Goal: Use online tool/utility: Use online tool/utility

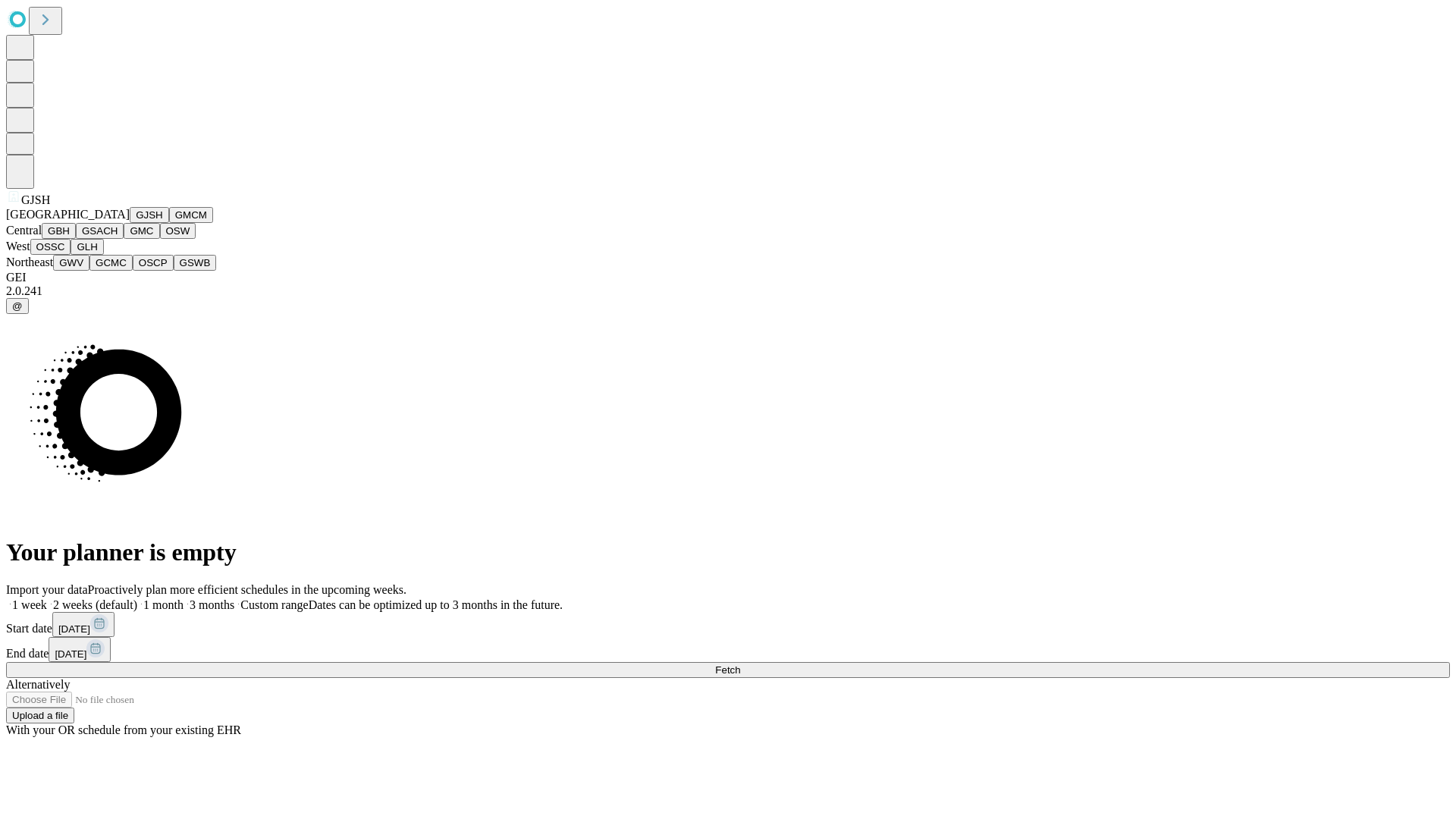
click at [129, 223] on button "GJSH" at bounding box center [149, 215] width 39 height 16
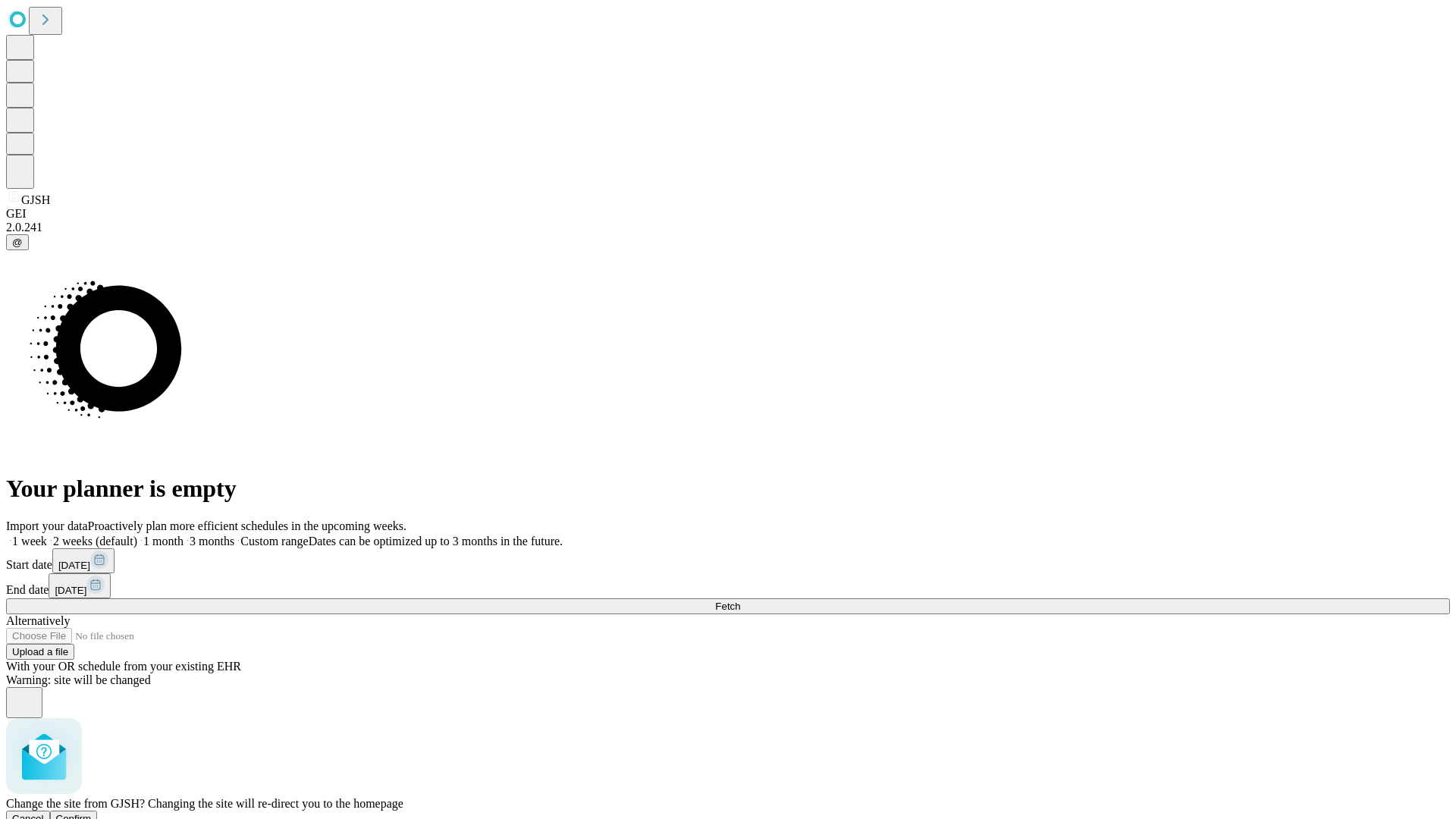
click at [92, 813] on span "Confirm" at bounding box center [73, 819] width 36 height 11
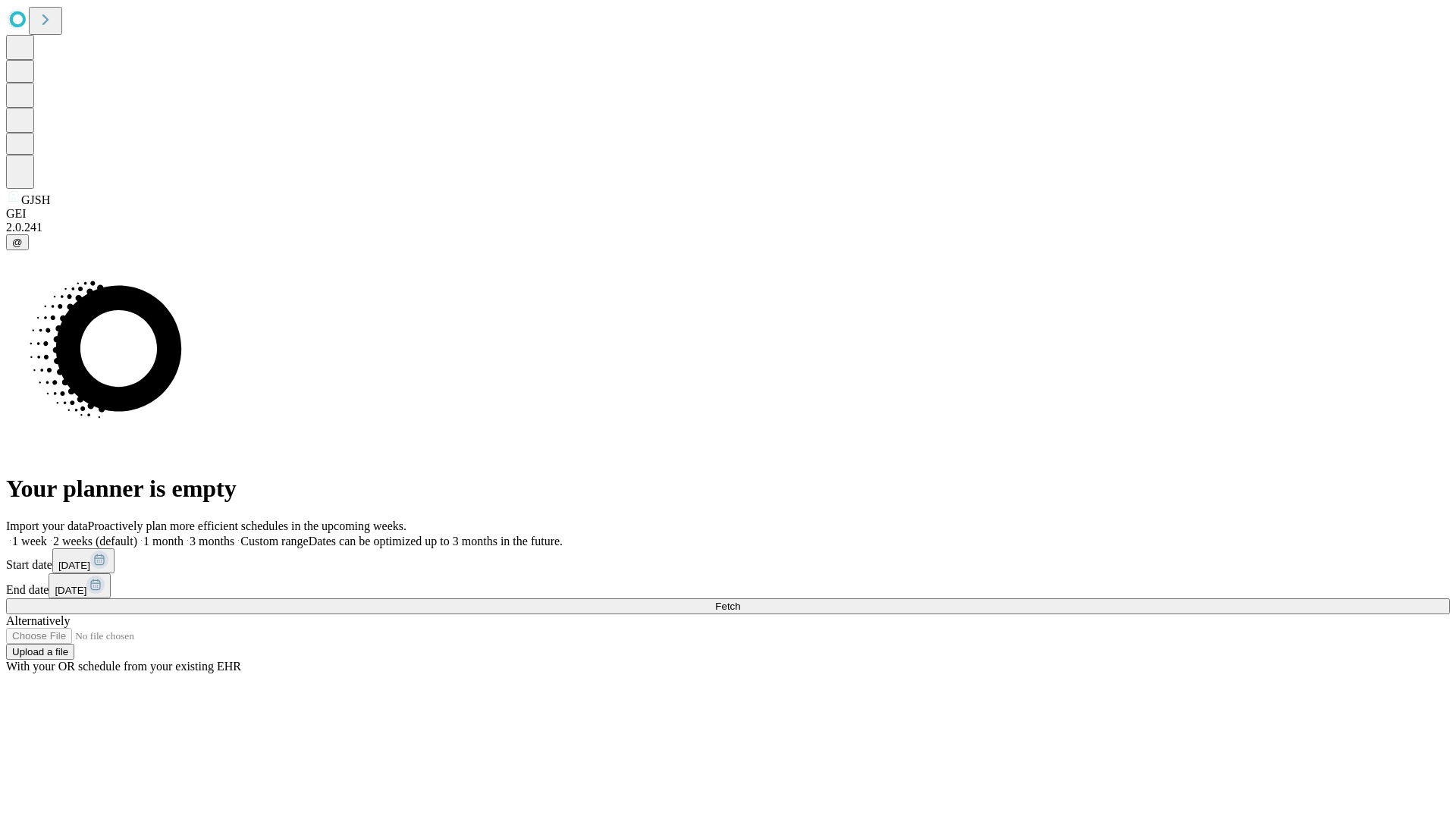
click at [184, 535] on label "1 month" at bounding box center [161, 542] width 46 height 13
click at [740, 600] on span "Fetch" at bounding box center [727, 606] width 25 height 11
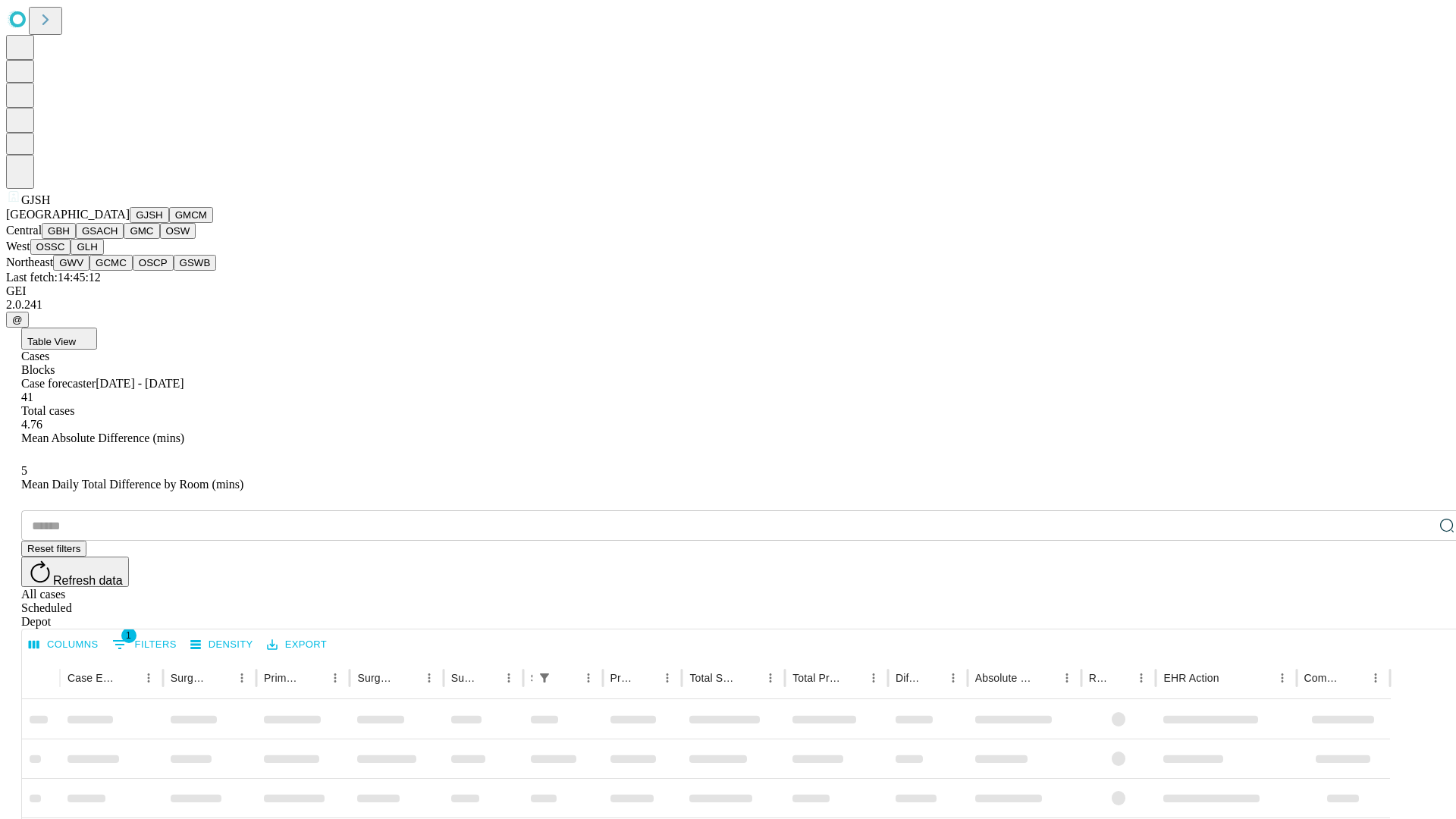
click at [169, 223] on button "GMCM" at bounding box center [191, 215] width 44 height 16
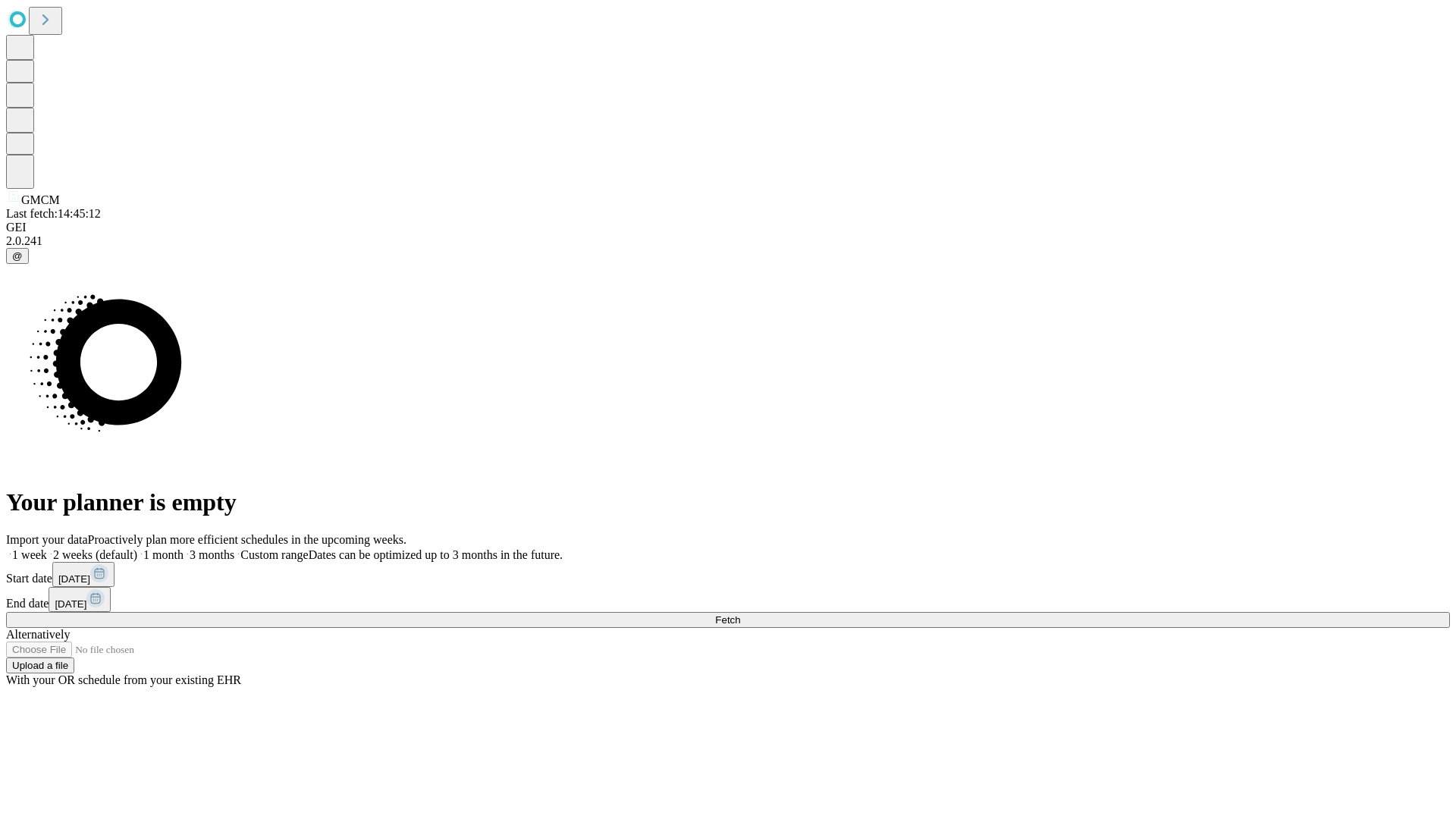
click at [184, 548] on label "1 month" at bounding box center [161, 555] width 46 height 13
click at [740, 614] on span "Fetch" at bounding box center [727, 620] width 25 height 11
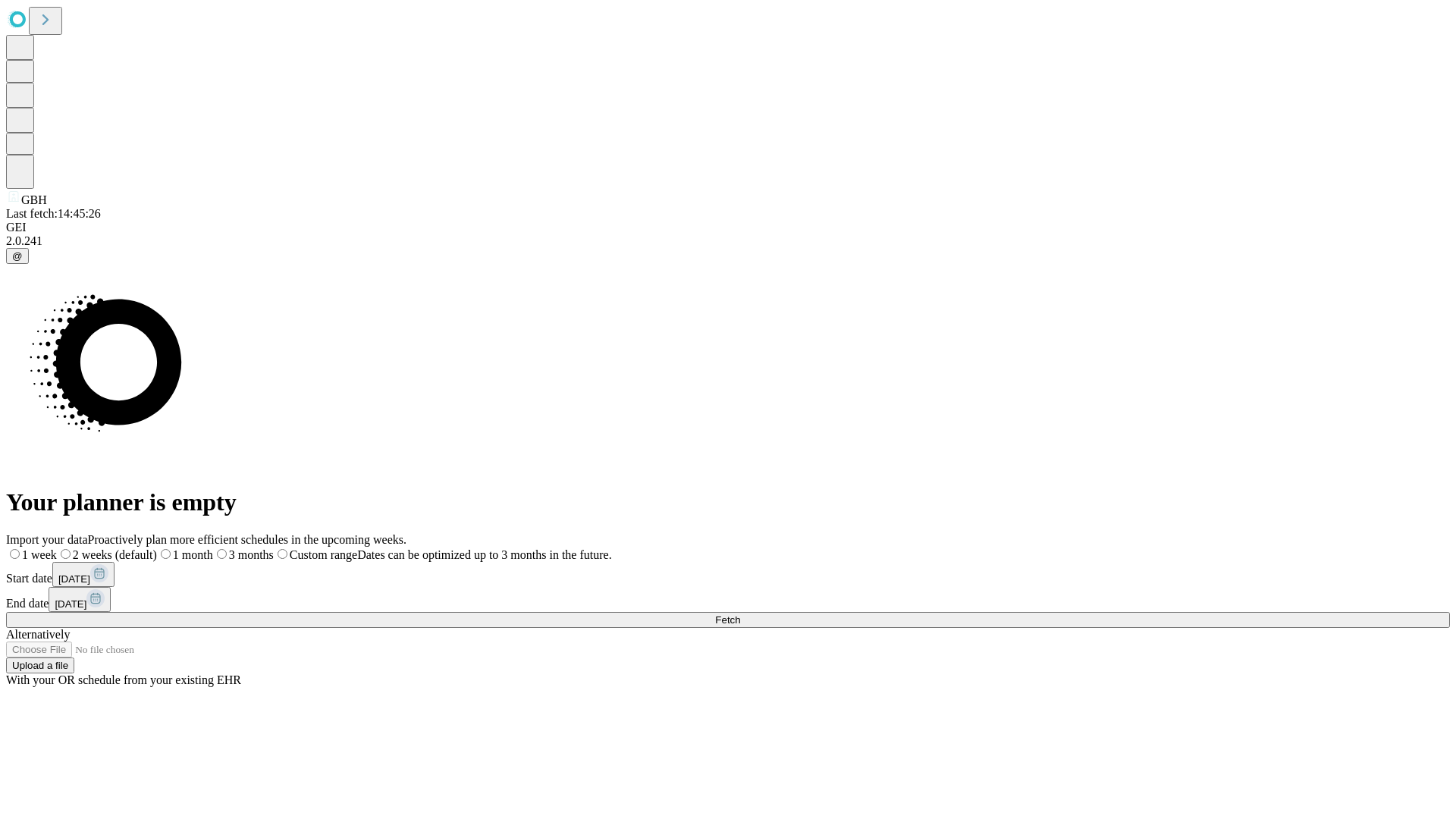
click at [213, 548] on label "1 month" at bounding box center [185, 555] width 56 height 13
click at [740, 614] on span "Fetch" at bounding box center [727, 620] width 25 height 11
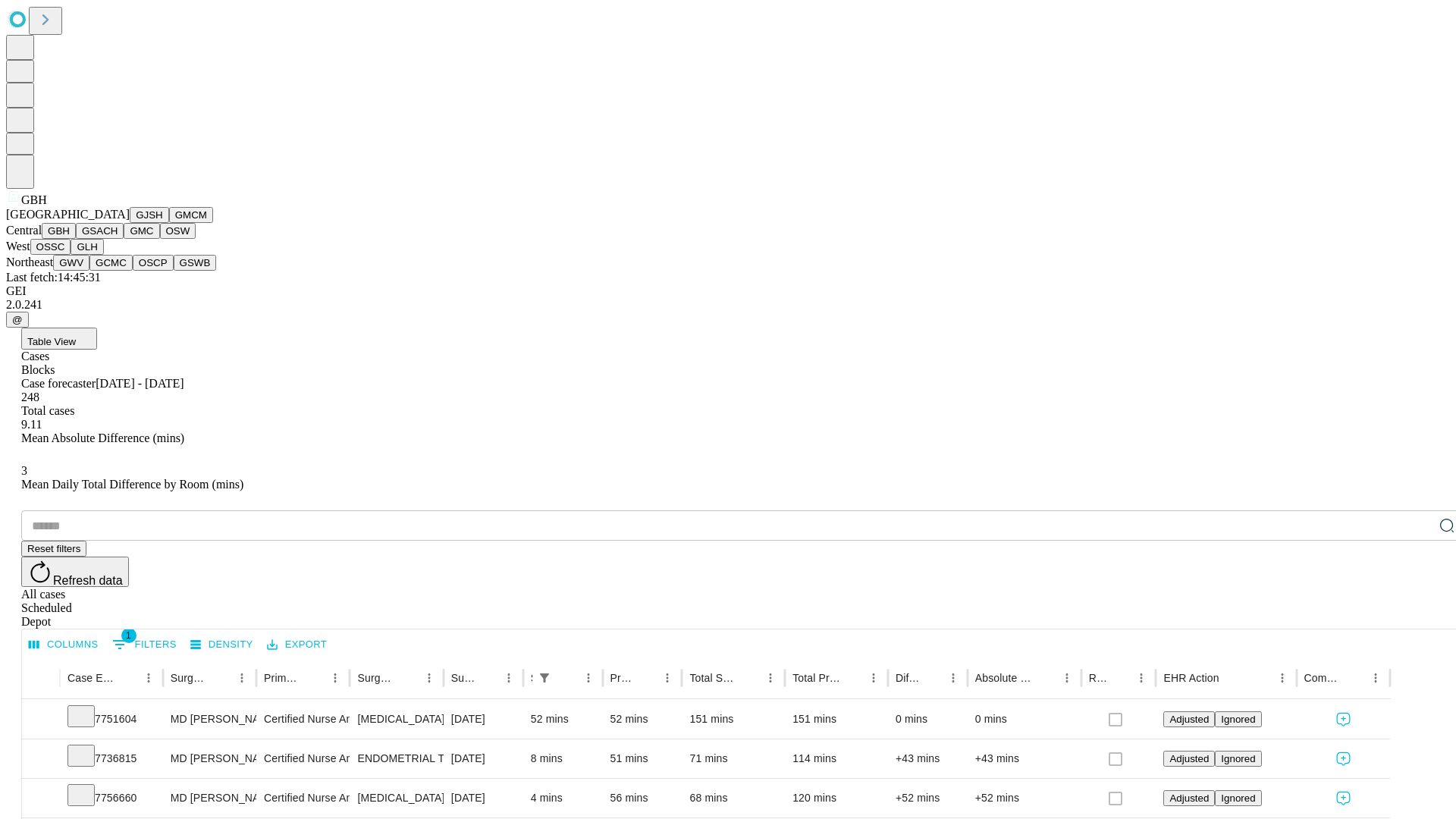
click at [118, 239] on button "GSACH" at bounding box center [100, 230] width 48 height 16
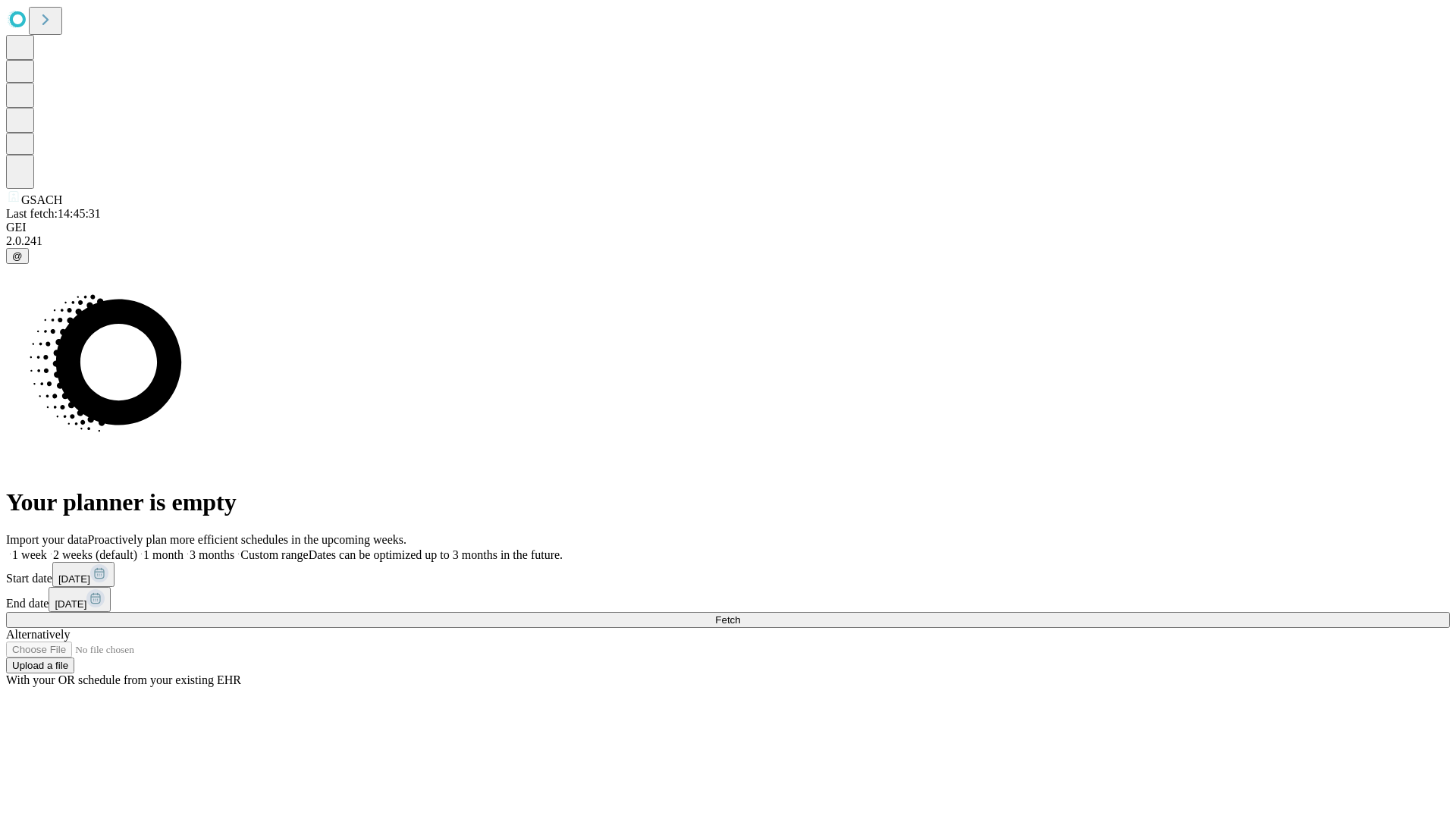
click at [184, 548] on label "1 month" at bounding box center [161, 555] width 46 height 13
click at [740, 614] on span "Fetch" at bounding box center [727, 620] width 25 height 11
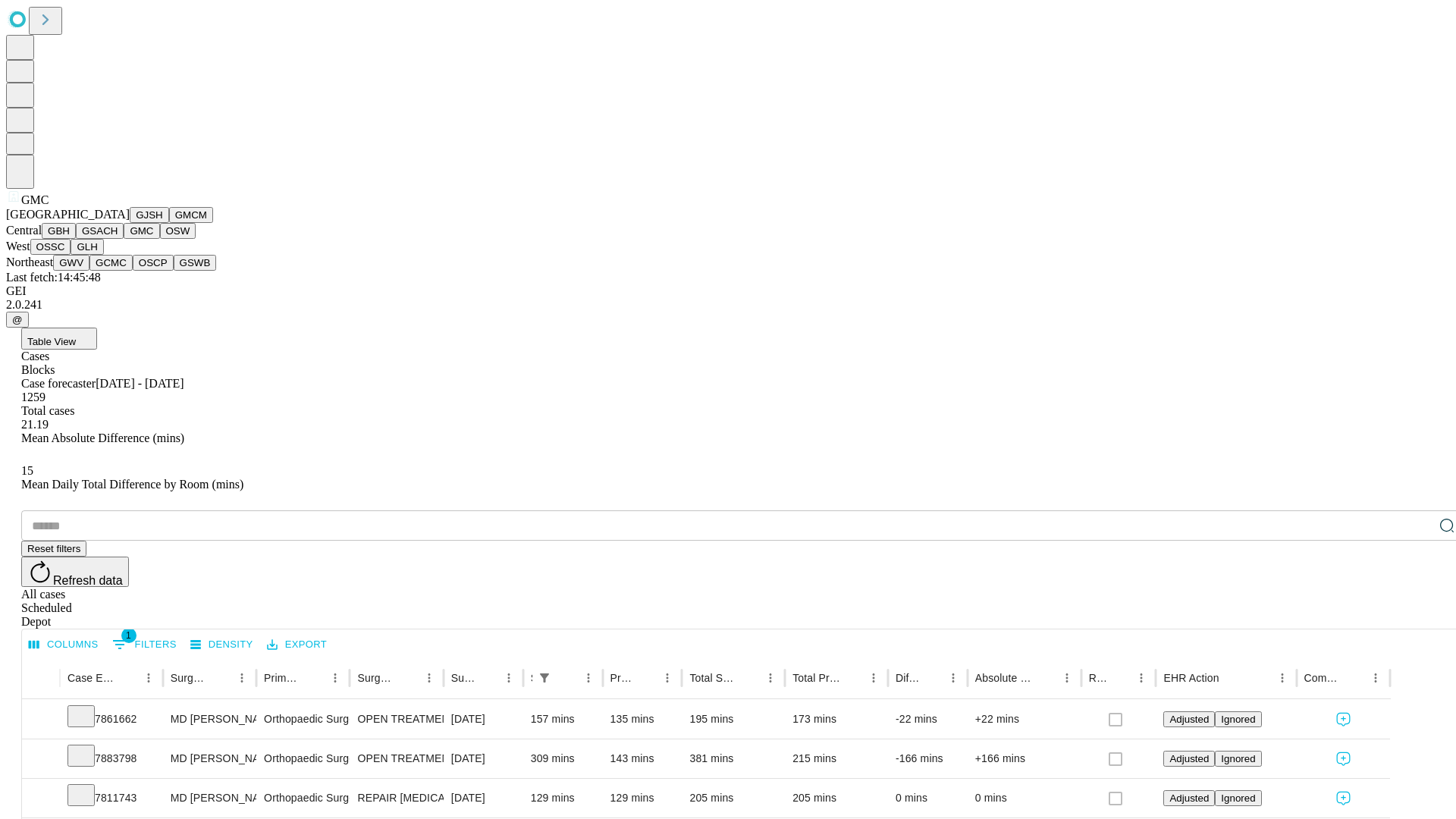
click at [160, 239] on button "OSW" at bounding box center [178, 230] width 37 height 16
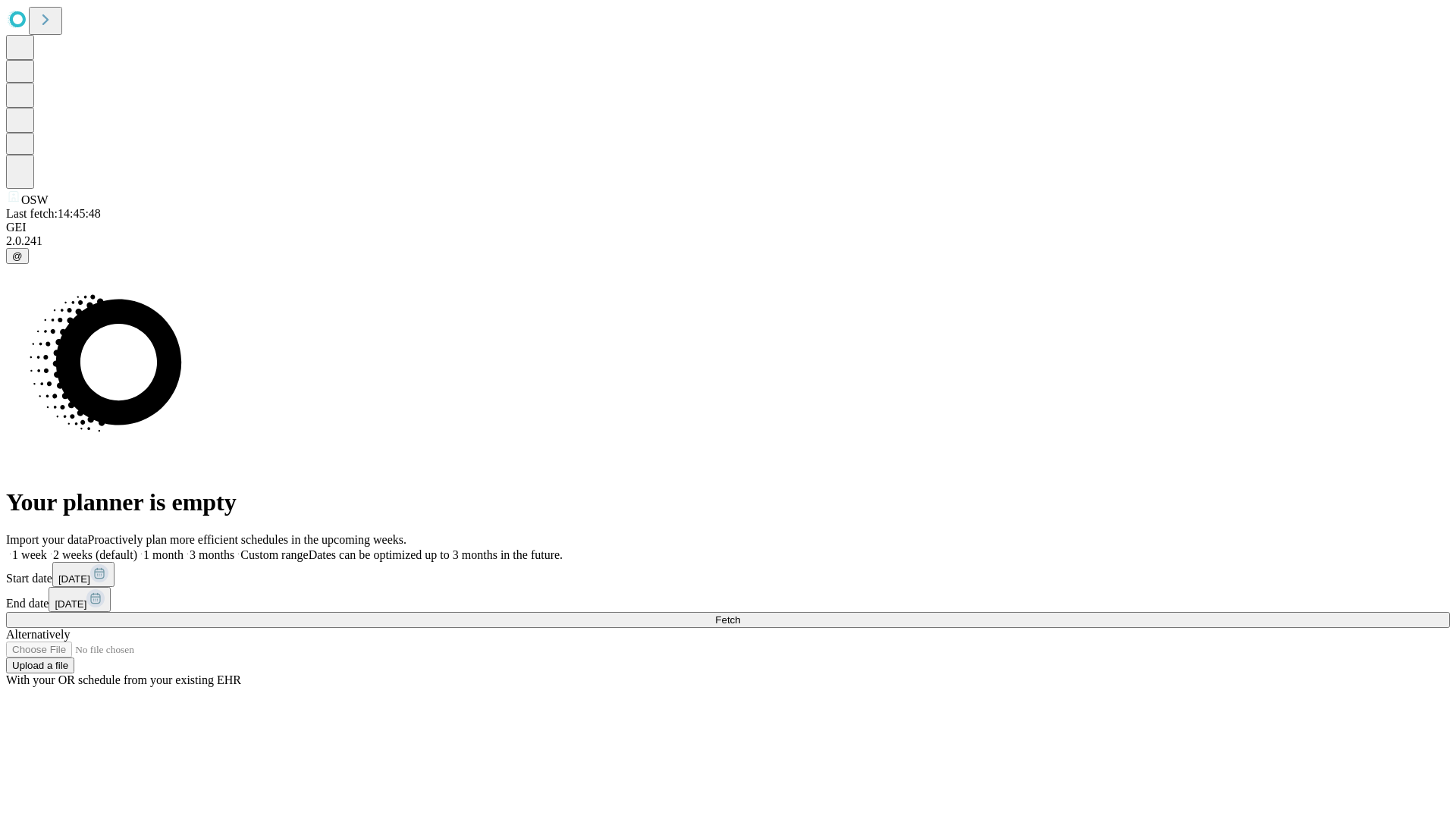
click at [184, 548] on label "1 month" at bounding box center [161, 555] width 46 height 13
click at [740, 614] on span "Fetch" at bounding box center [727, 620] width 25 height 11
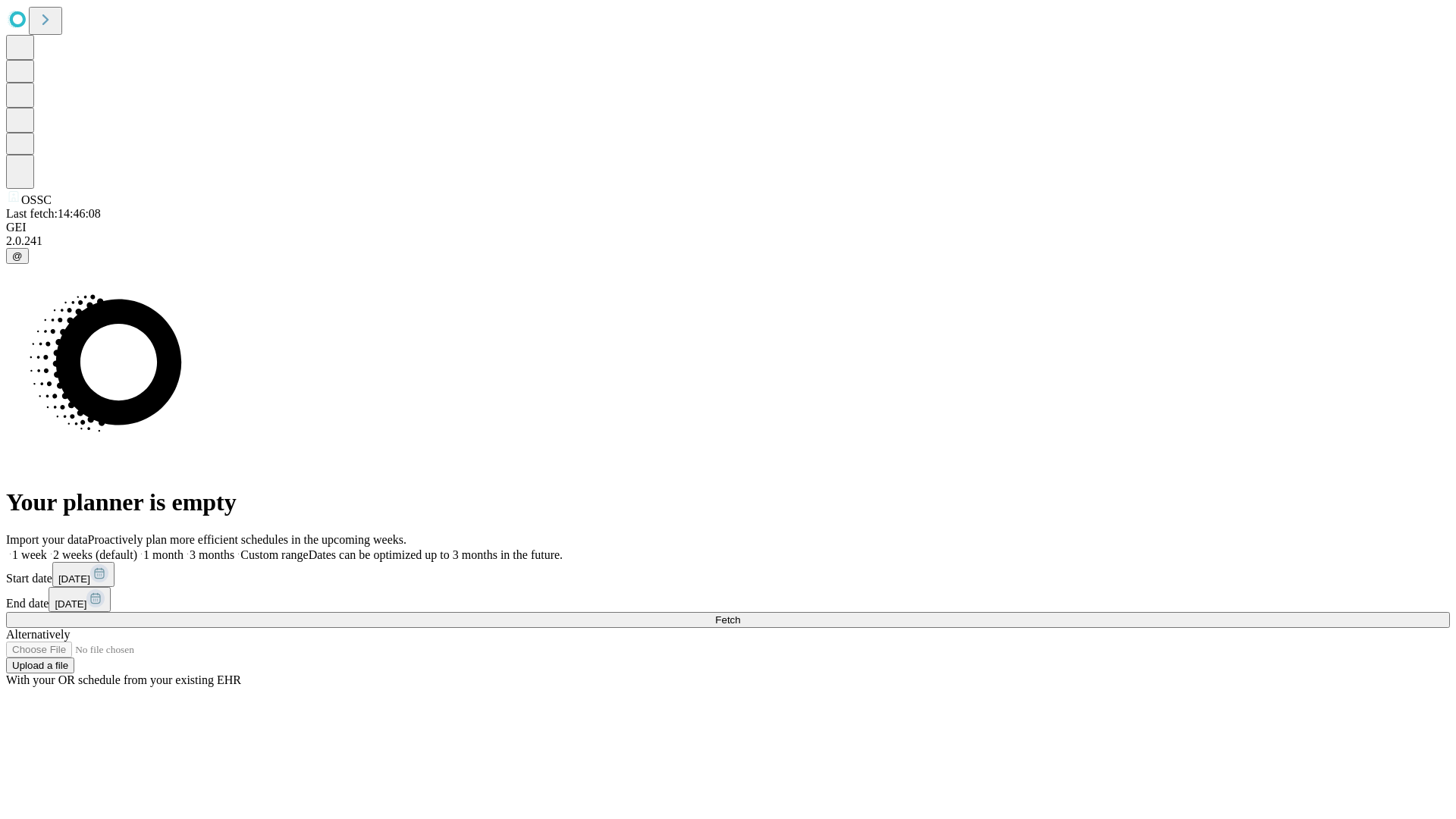
click at [740, 614] on span "Fetch" at bounding box center [727, 620] width 25 height 11
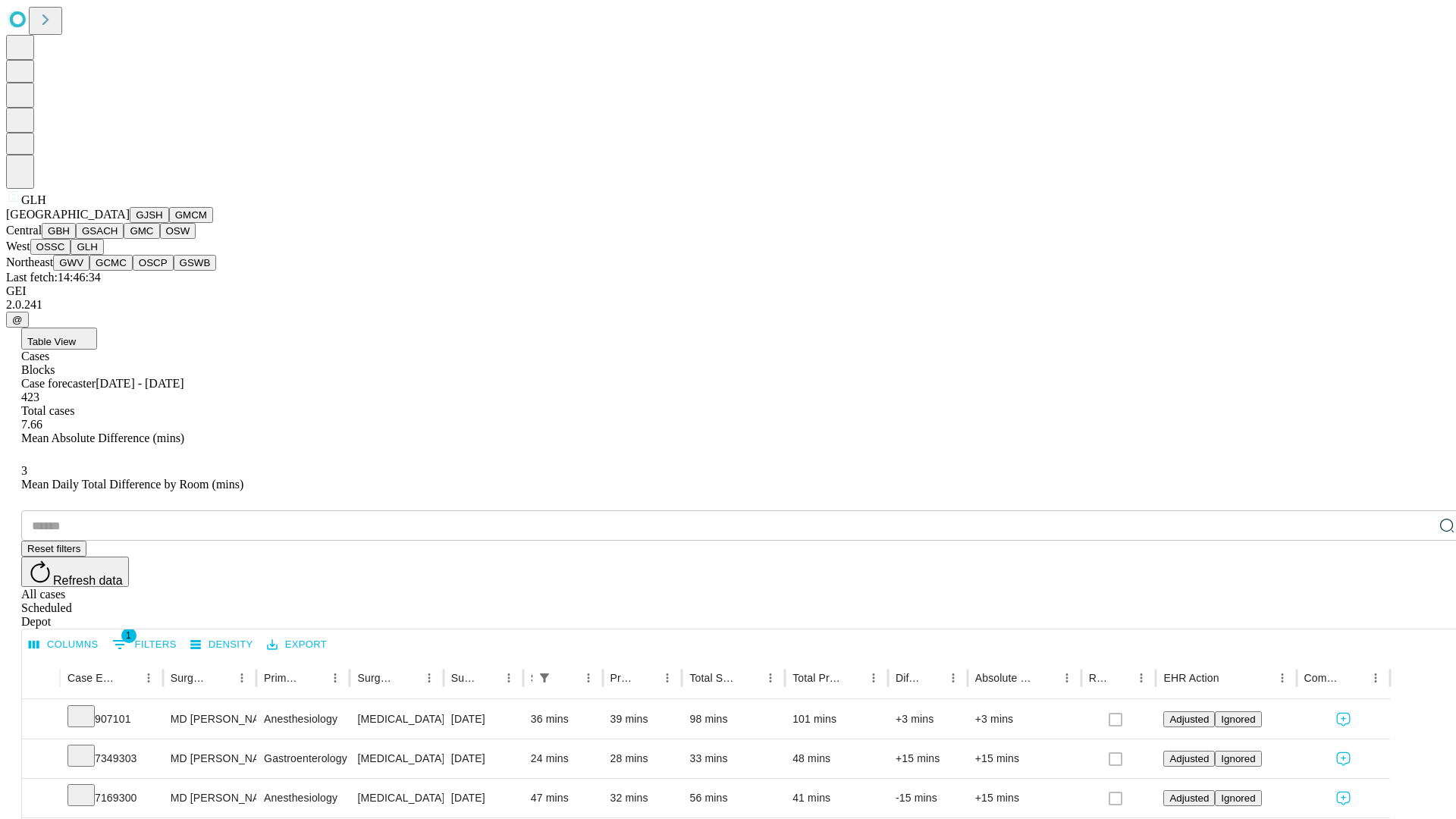
click at [89, 271] on button "GWV" at bounding box center [72, 263] width 37 height 16
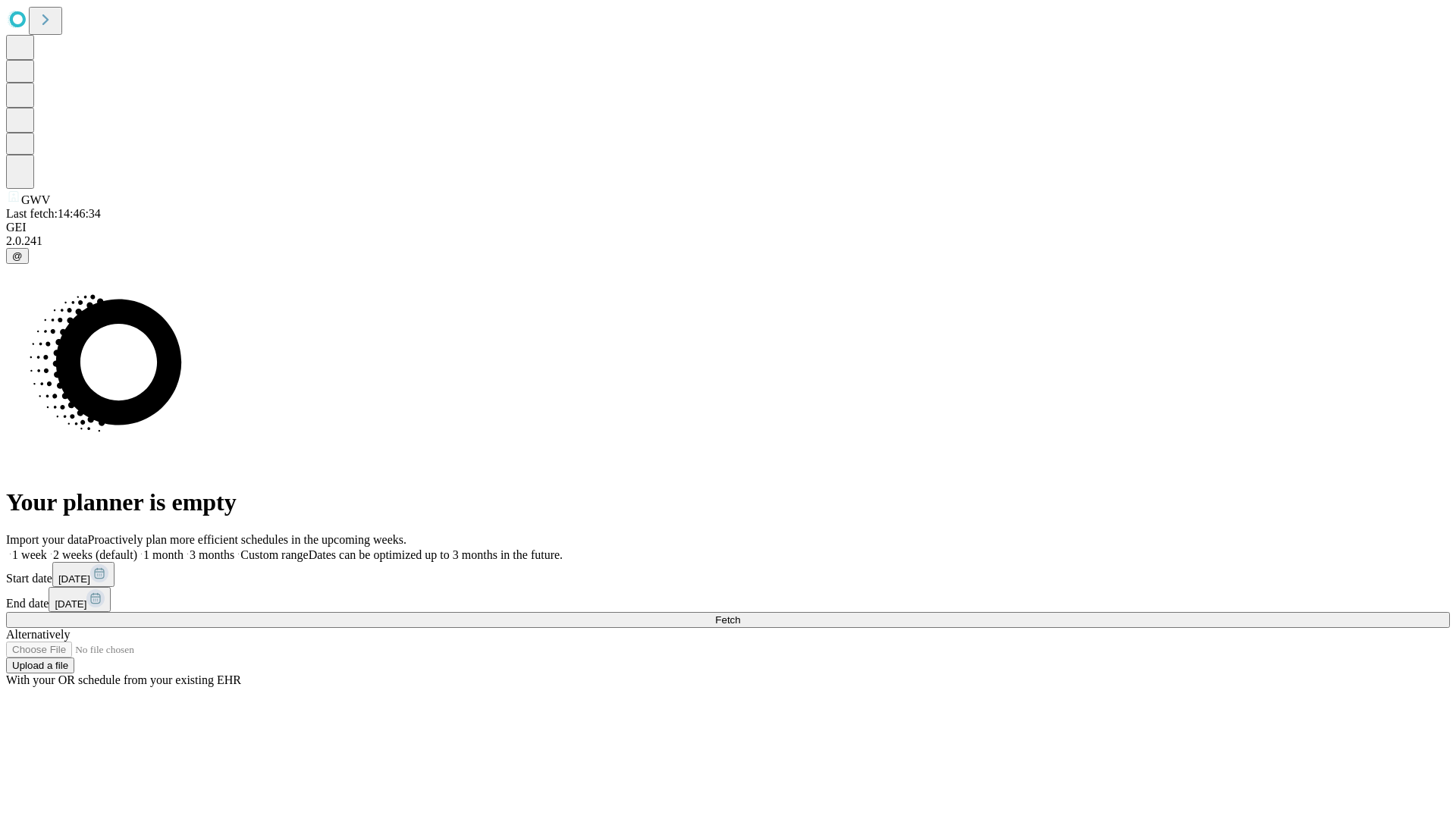
click at [184, 548] on label "1 month" at bounding box center [161, 555] width 46 height 13
click at [740, 614] on span "Fetch" at bounding box center [727, 620] width 25 height 11
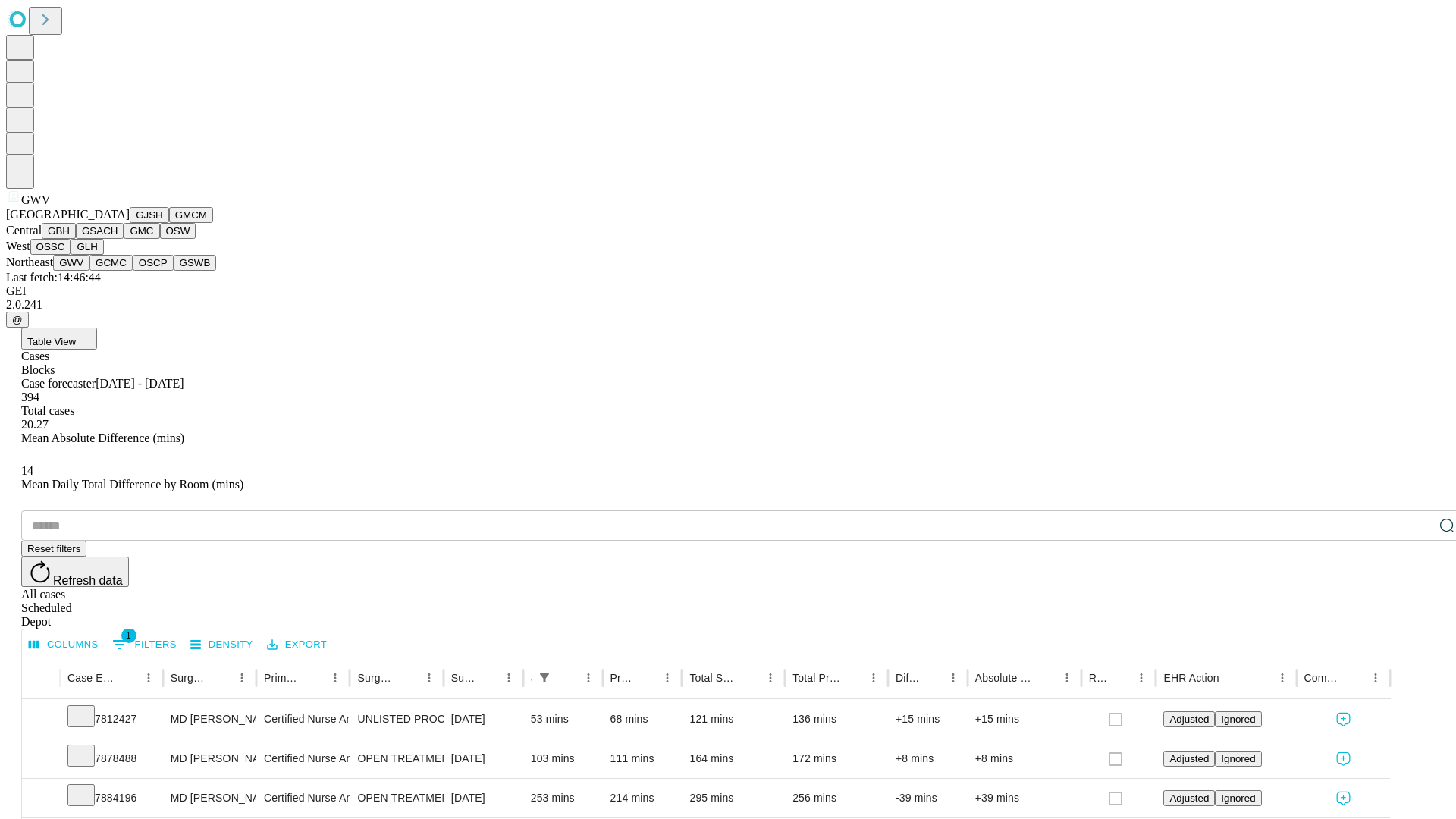
click at [118, 271] on button "GCMC" at bounding box center [110, 263] width 43 height 16
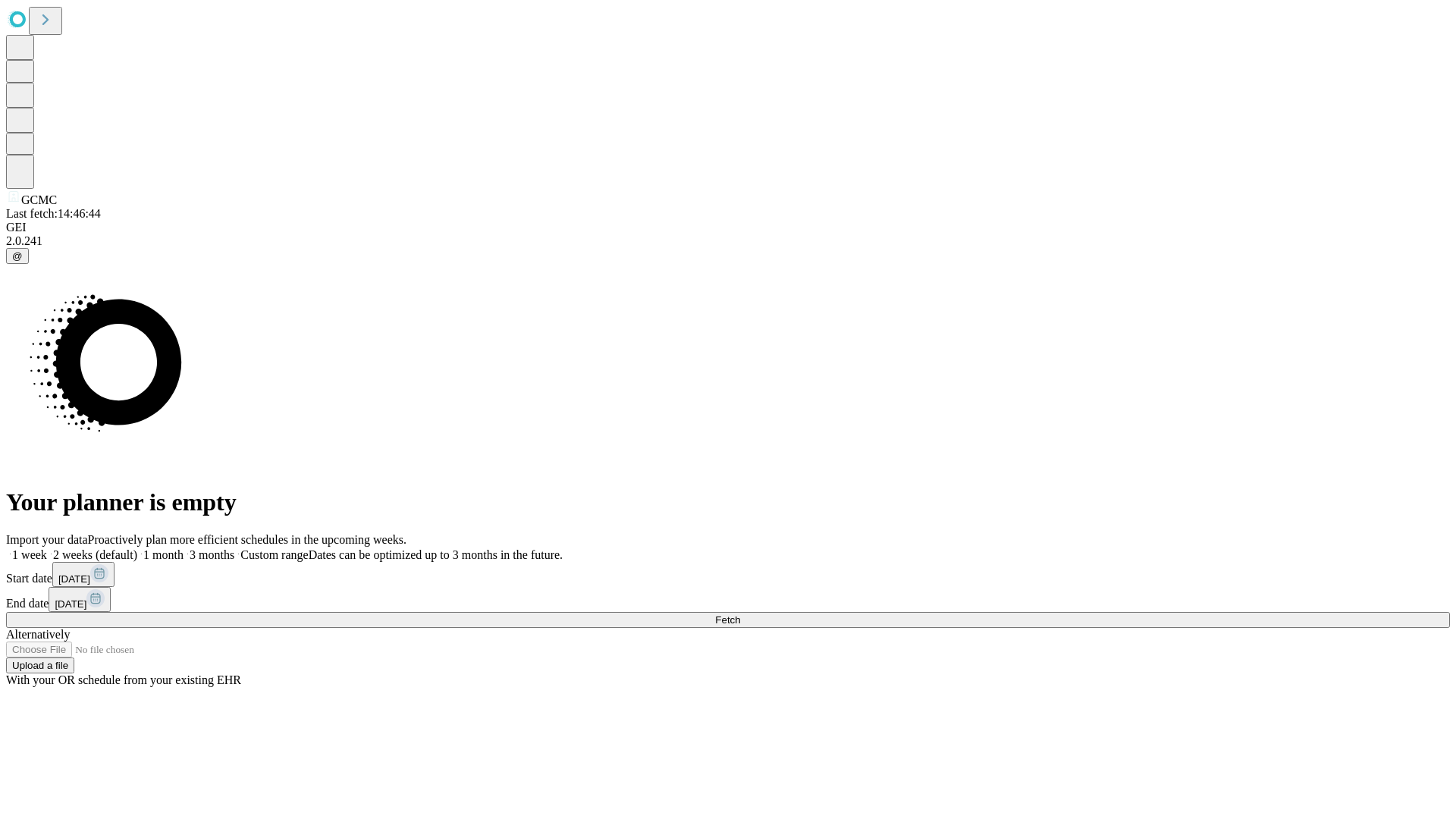
click at [184, 548] on label "1 month" at bounding box center [161, 555] width 46 height 13
click at [740, 614] on span "Fetch" at bounding box center [727, 620] width 25 height 11
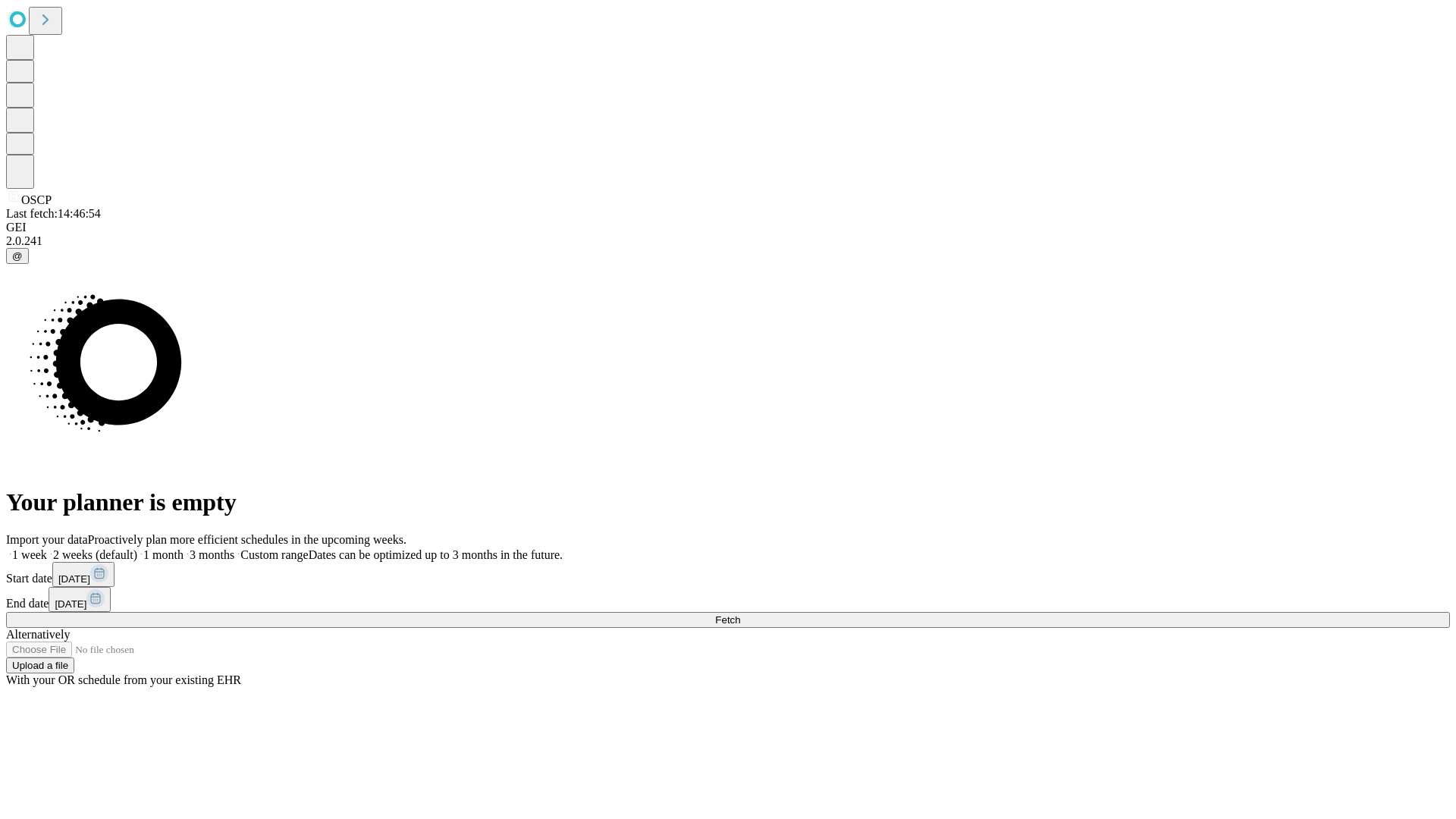
click at [184, 548] on label "1 month" at bounding box center [161, 555] width 46 height 13
click at [740, 614] on span "Fetch" at bounding box center [727, 620] width 25 height 11
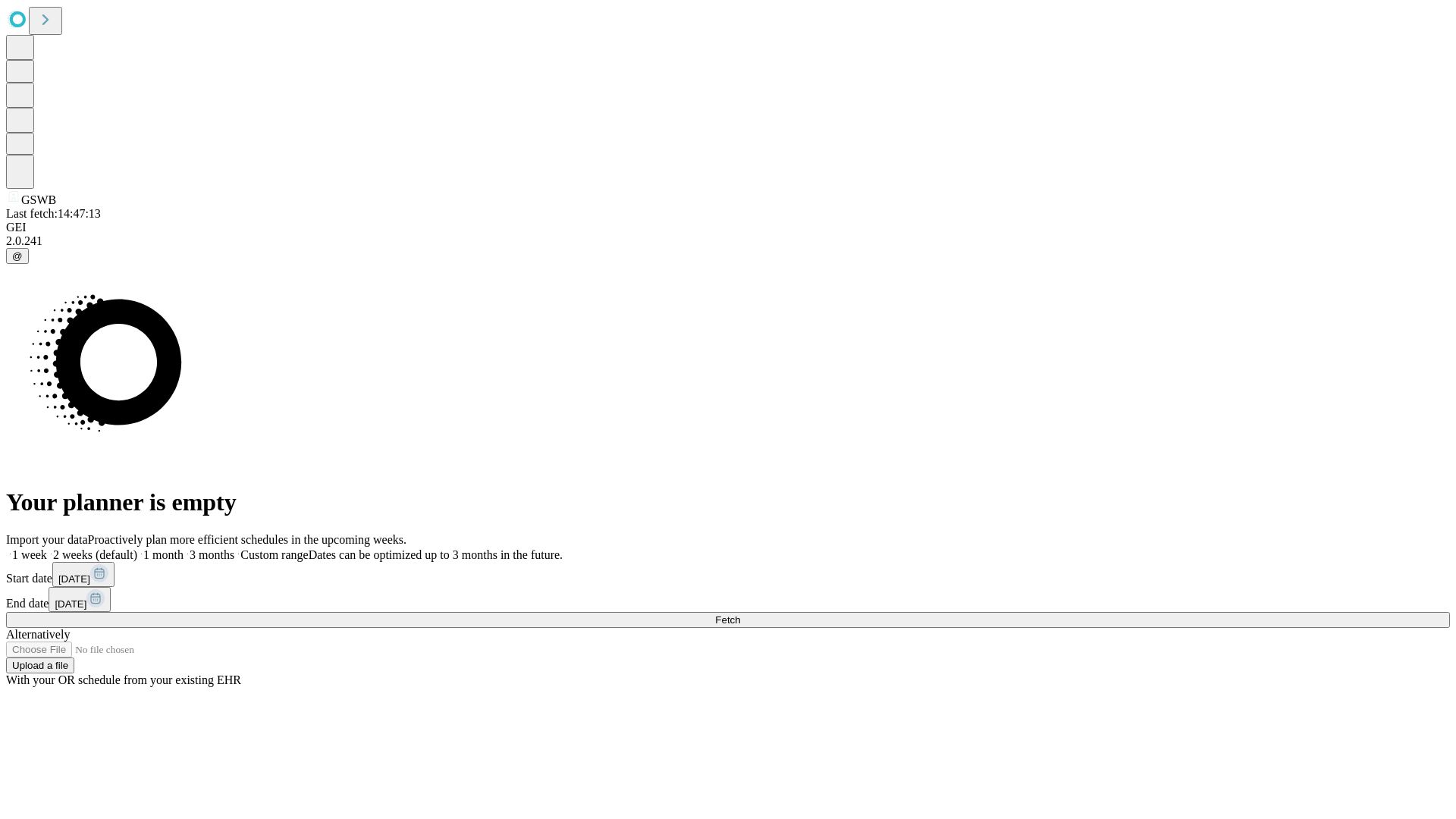
click at [184, 548] on label "1 month" at bounding box center [161, 555] width 46 height 13
click at [740, 614] on span "Fetch" at bounding box center [727, 620] width 25 height 11
